Goal: Obtain resource: Obtain resource

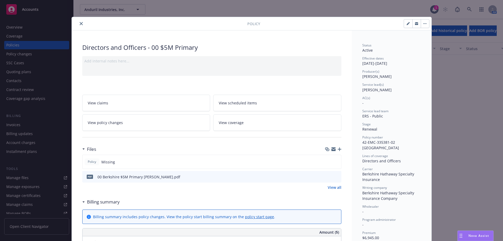
scroll to position [16, 0]
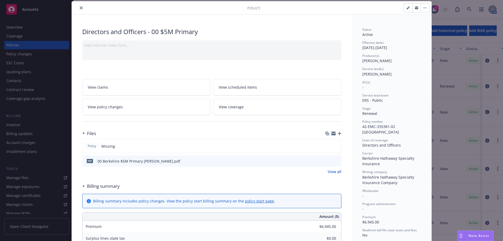
click at [80, 7] on icon "close" at bounding box center [81, 7] width 3 height 3
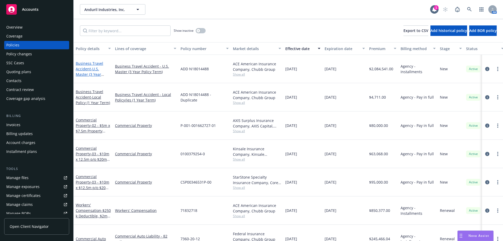
click at [93, 67] on span "- U.S. Master (3 Year Policy Term)" at bounding box center [90, 74] width 28 height 16
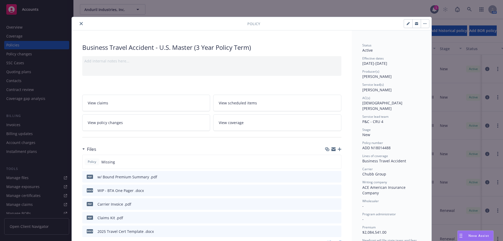
click at [81, 24] on button "close" at bounding box center [81, 23] width 6 height 6
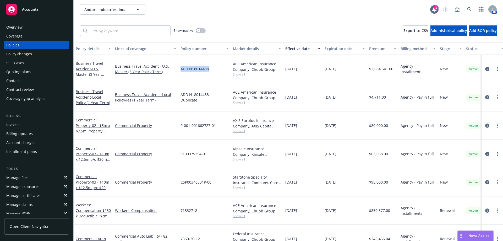
drag, startPoint x: 211, startPoint y: 67, endPoint x: 178, endPoint y: 68, distance: 32.8
click at [178, 68] on div "Business Travel Accident - U.S. Master (3 Year Policy Term) Business Travel Acc…" at bounding box center [327, 69] width 506 height 28
copy div "ADD N18014488"
click at [92, 123] on span "- 02 - $5m x $7.5m Property (Adranos)" at bounding box center [93, 131] width 34 height 16
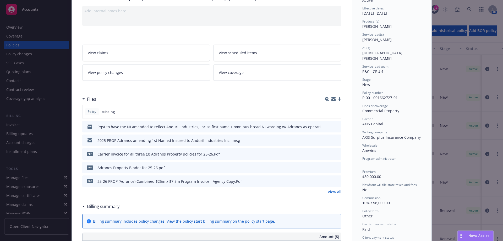
scroll to position [52, 0]
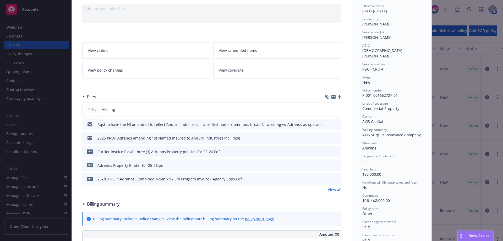
click at [337, 191] on link "View all" at bounding box center [335, 190] width 14 height 6
